Goal: Consume media (video, audio)

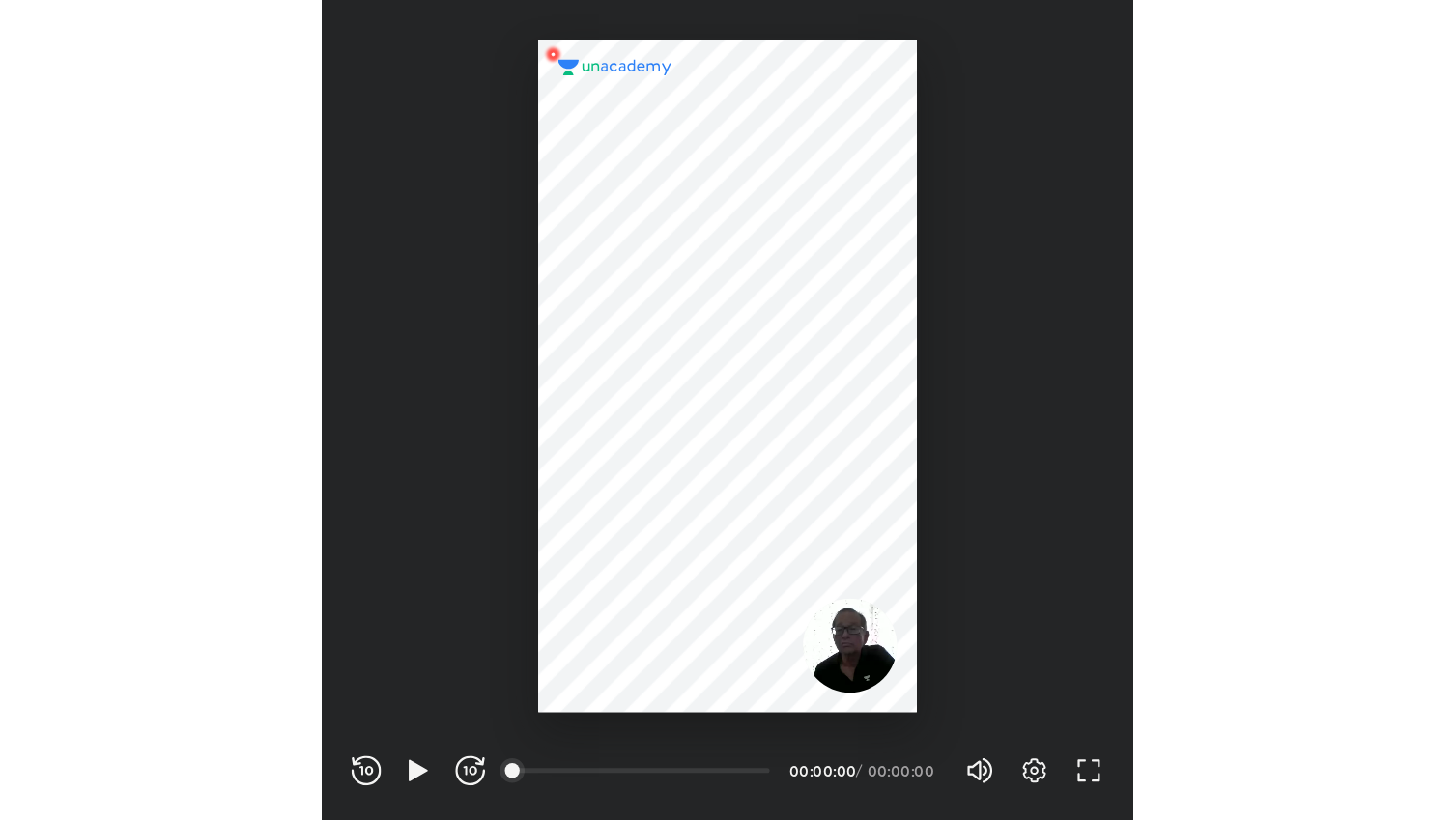
scroll to position [641, 634]
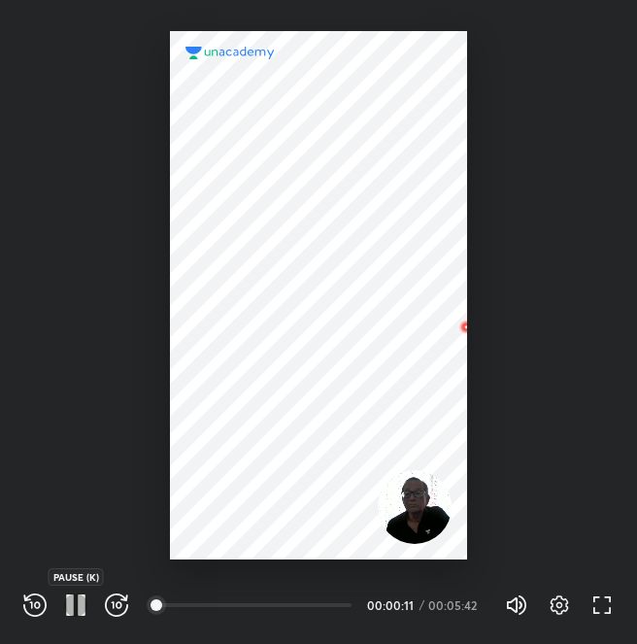
click at [73, 605] on icon "button" at bounding box center [75, 604] width 23 height 23
click at [73, 605] on icon "button" at bounding box center [75, 604] width 15 height 17
click at [72, 611] on icon "button" at bounding box center [70, 604] width 8 height 21
click at [597, 593] on icon "button" at bounding box center [601, 604] width 23 height 23
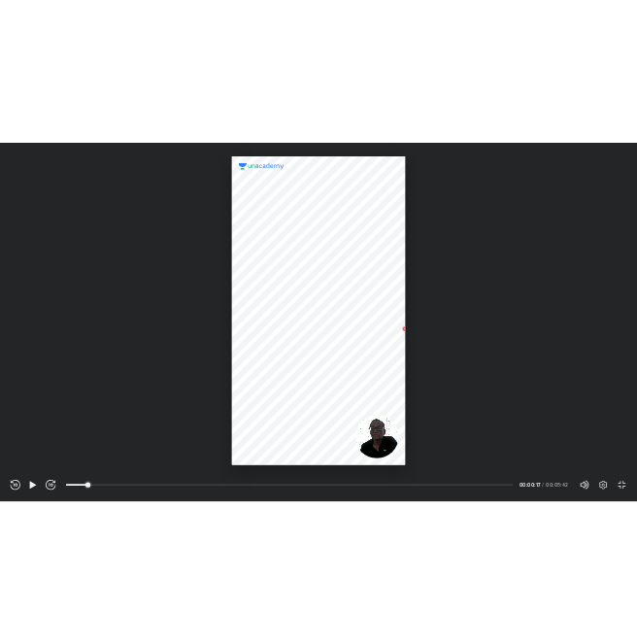
scroll to position [824, 1463]
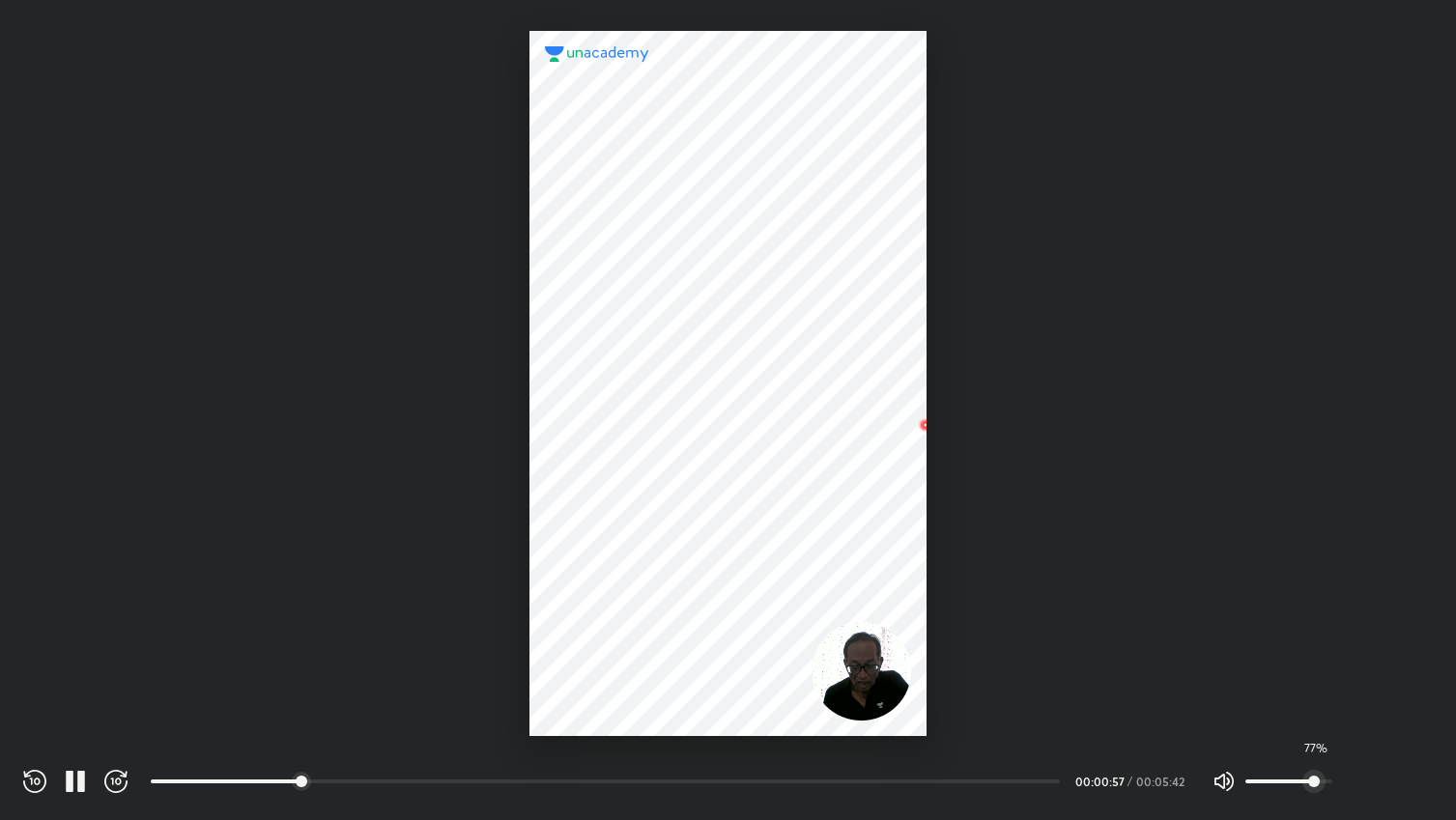
click at [633, 640] on span "77%" at bounding box center [1288, 781] width 87 height 29
click at [633, 640] on span "67%" at bounding box center [1306, 782] width 12 height 12
click at [633, 640] on span "54%" at bounding box center [1295, 782] width 12 height 12
click at [633, 640] on span "73%" at bounding box center [1311, 782] width 12 height 12
click at [633, 640] on span "55%" at bounding box center [1296, 782] width 12 height 12
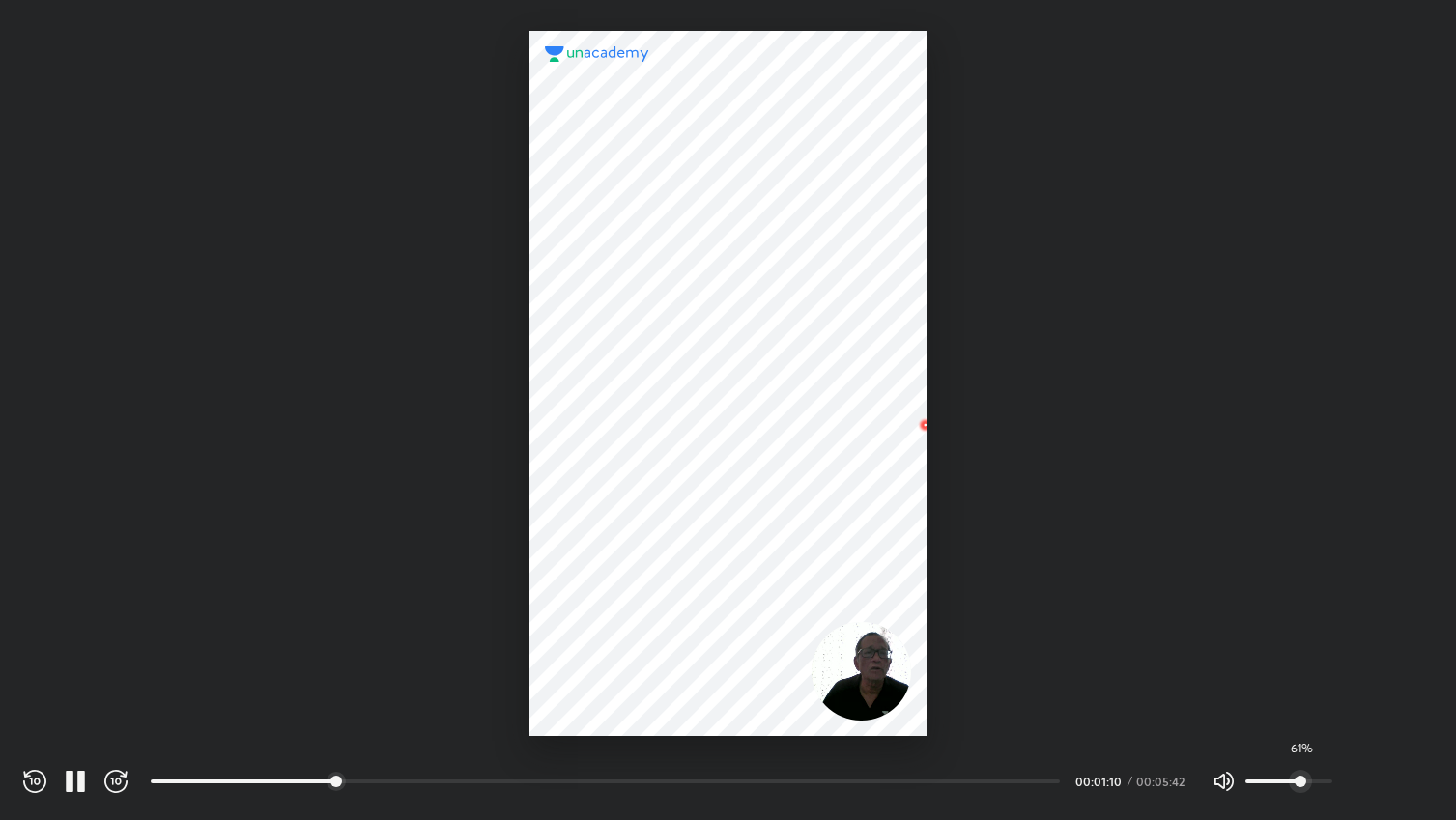
click at [633, 640] on span "61%" at bounding box center [1301, 782] width 12 height 12
click at [633, 640] on span "68%" at bounding box center [1307, 782] width 12 height 12
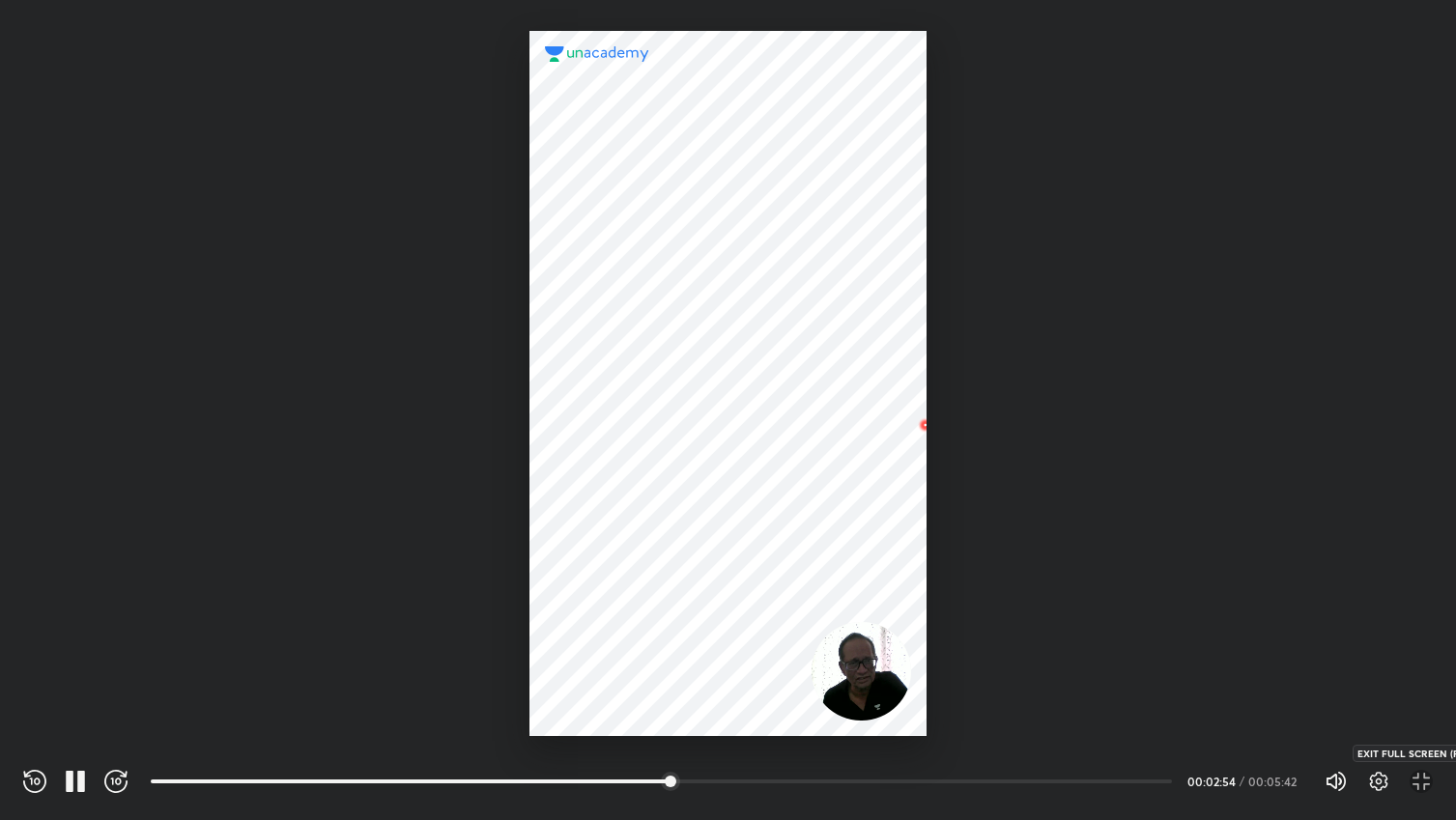
click at [633, 640] on icon "button" at bounding box center [1420, 781] width 23 height 23
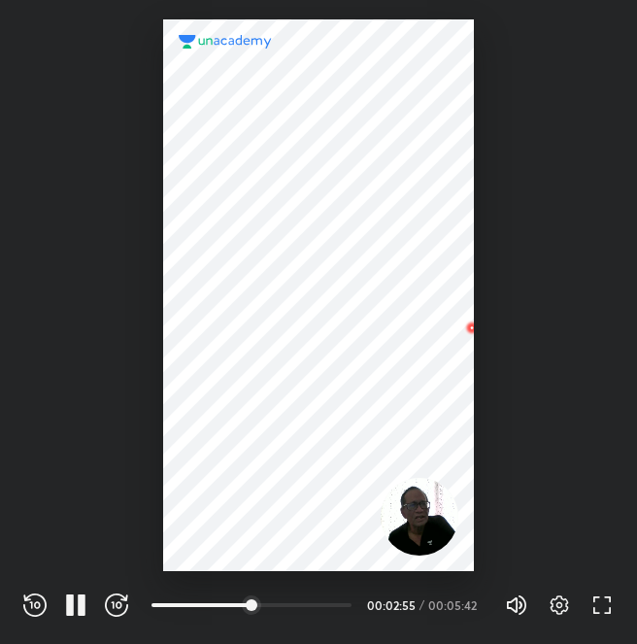
scroll to position [644, 637]
